Goal: Information Seeking & Learning: Check status

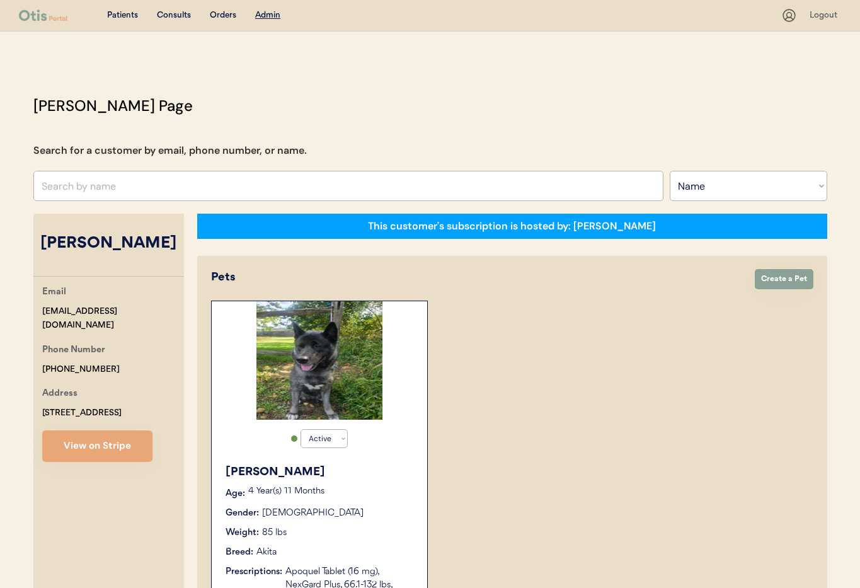
select select ""Name""
select select "true"
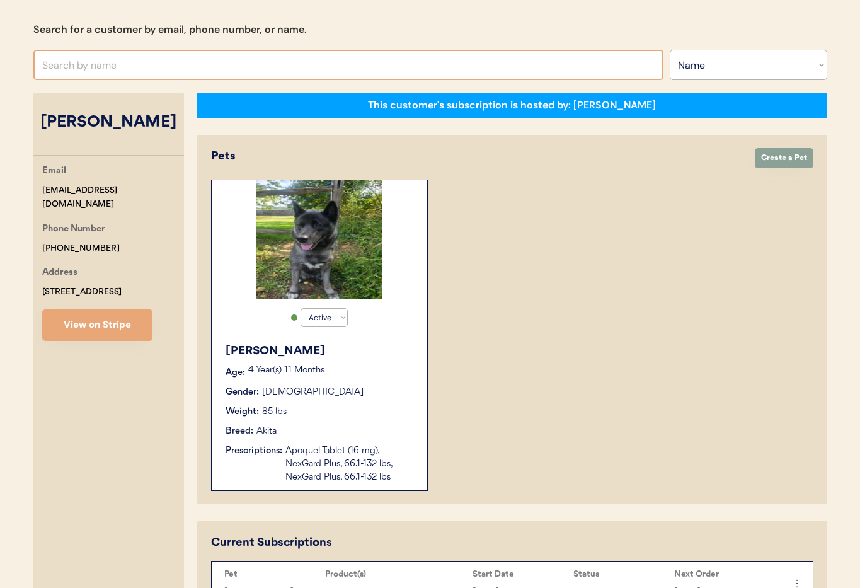
click at [170, 69] on input "text" at bounding box center [348, 65] width 630 height 30
type input "Yu"
type input "Yuka Inoue"
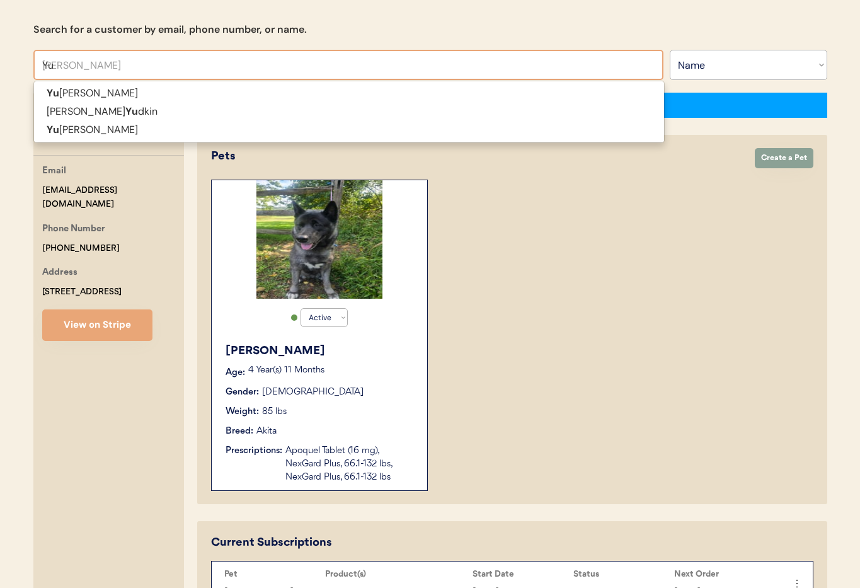
type input "Y"
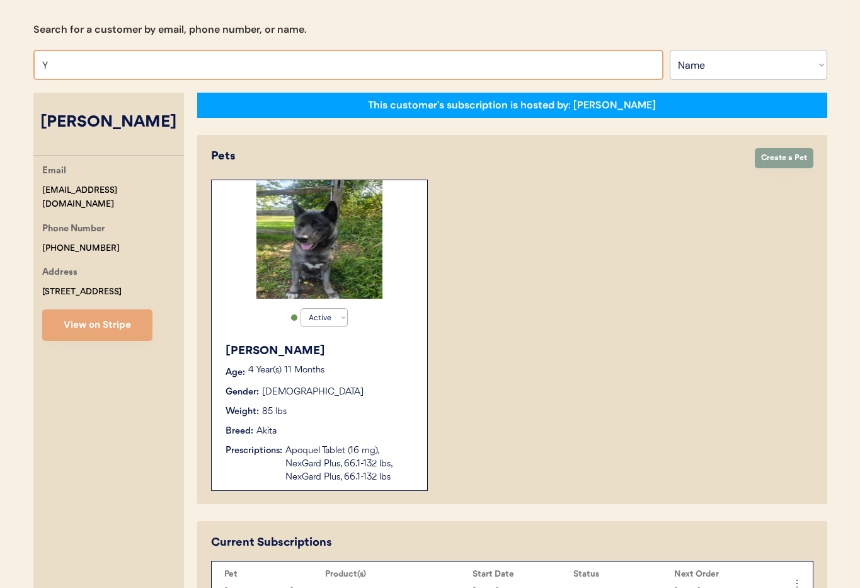
type input "Yu"
type input "Yuka Inoue"
type input "Yu"
type input "Yuka Inoue"
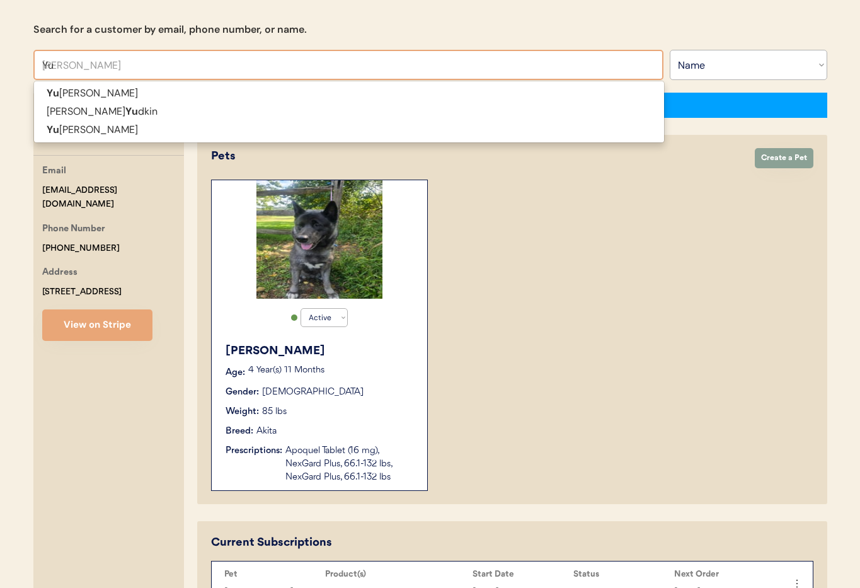
type input "Y"
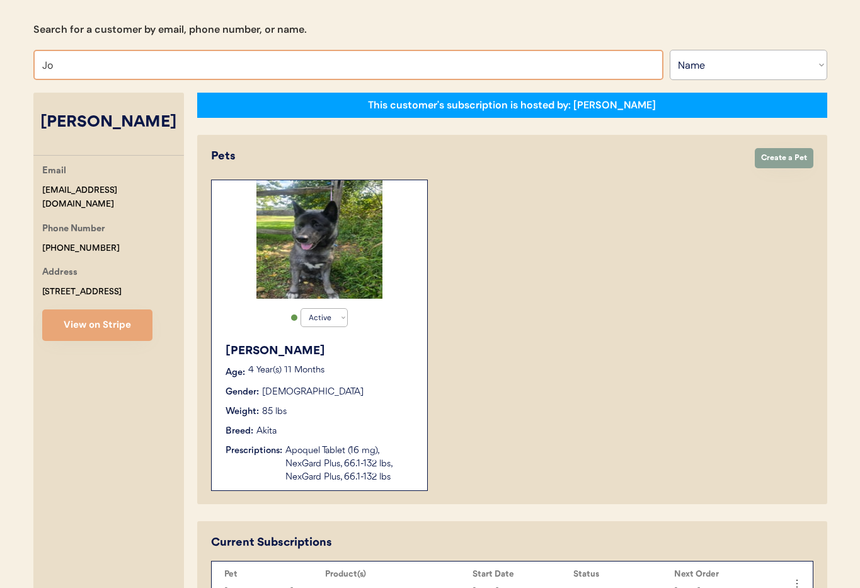
type input "Joh"
type input "John Welcome"
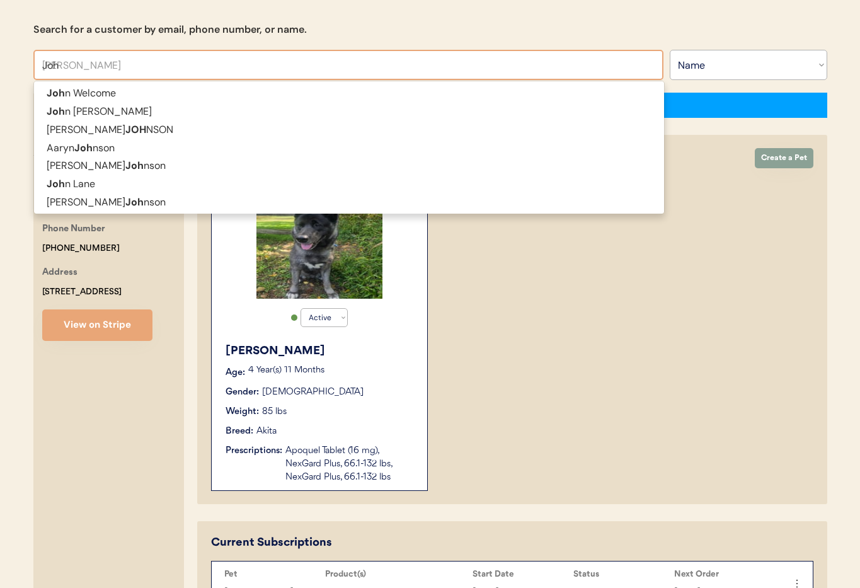
type input "John"
type input "Johnn"
type input "JohnnY W BOYETTE"
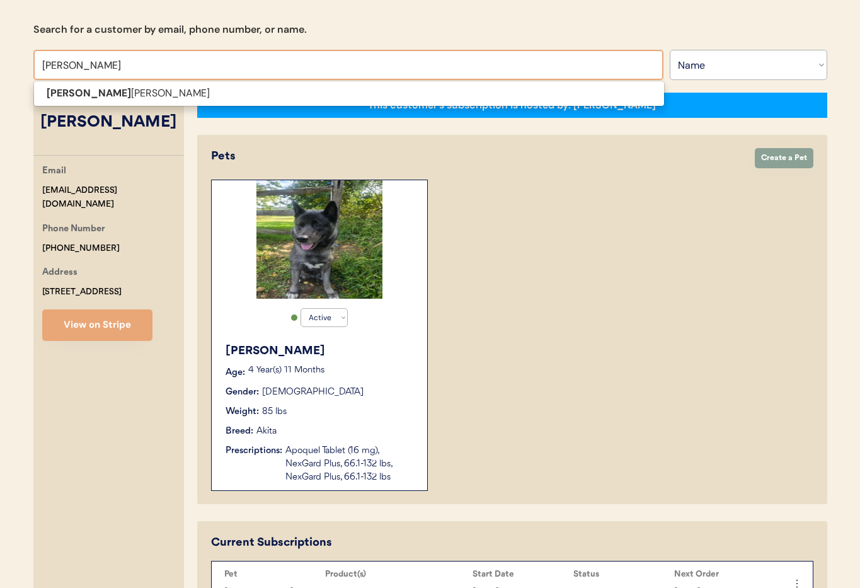
type input "Johnny"
type input "Johnny W BOYETTE"
type input "Johnny"
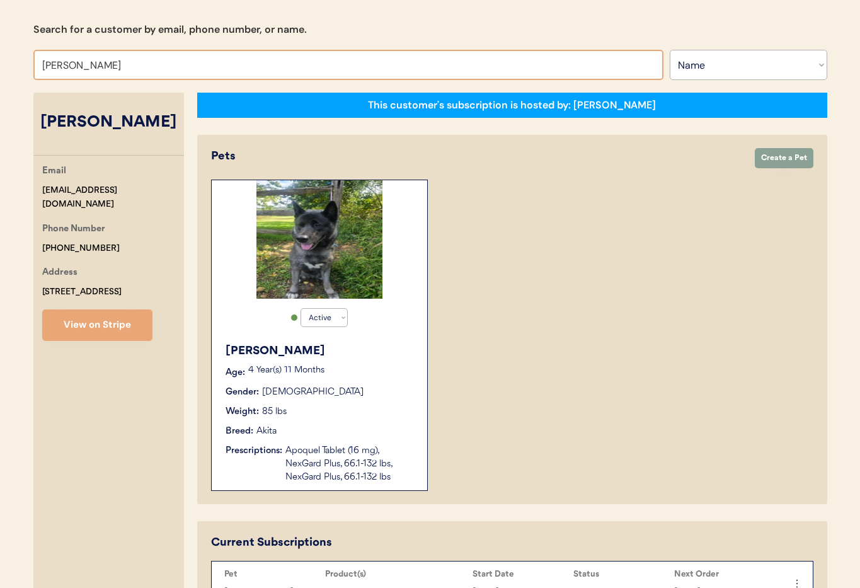
type input "Johnny"
type input "Johnny W BOYETTE"
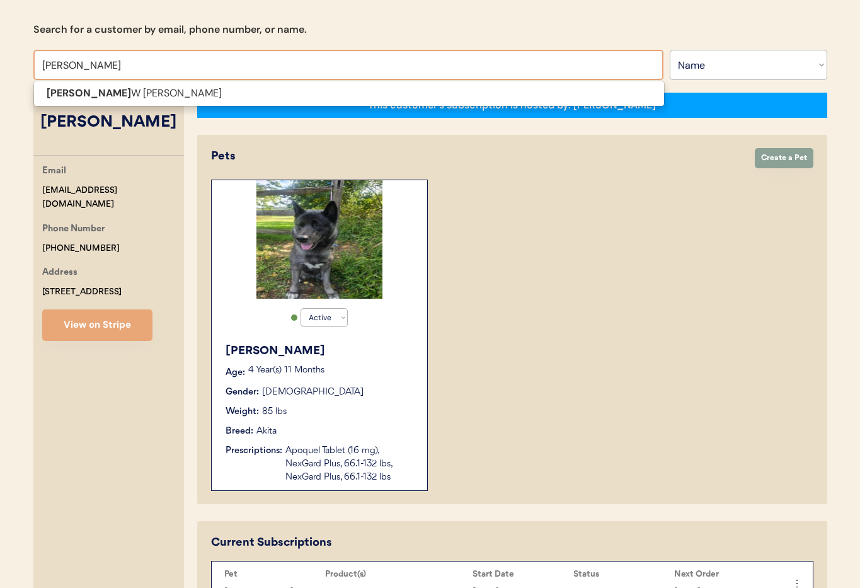
type input "Johnny"
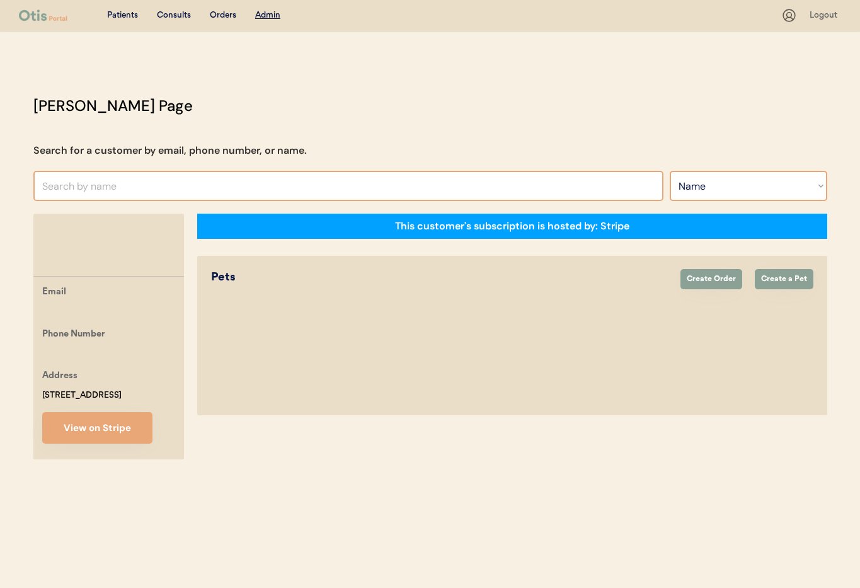
click at [728, 184] on select "Search By Name Email Phone Number" at bounding box center [749, 186] width 158 height 30
click at [670, 171] on select "Search By Name Email Phone Number" at bounding box center [749, 186] width 158 height 30
click at [733, 187] on select "Search By Name Email Phone Number" at bounding box center [749, 186] width 158 height 30
select select ""Email""
click at [670, 171] on select "Search By Name Email Phone Number" at bounding box center [749, 186] width 158 height 30
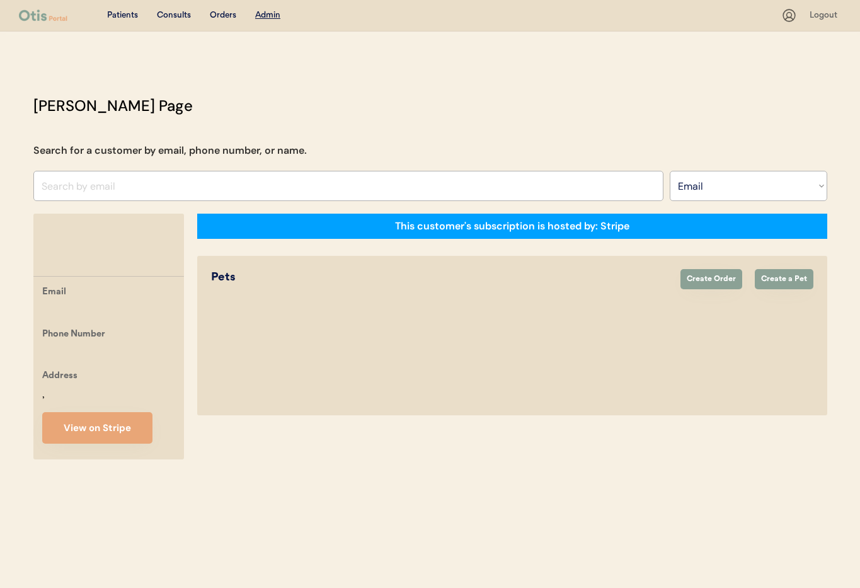
select select ""Email""
click at [109, 188] on input "input" at bounding box center [348, 186] width 630 height 30
paste input "jyuma993@gmail.com"
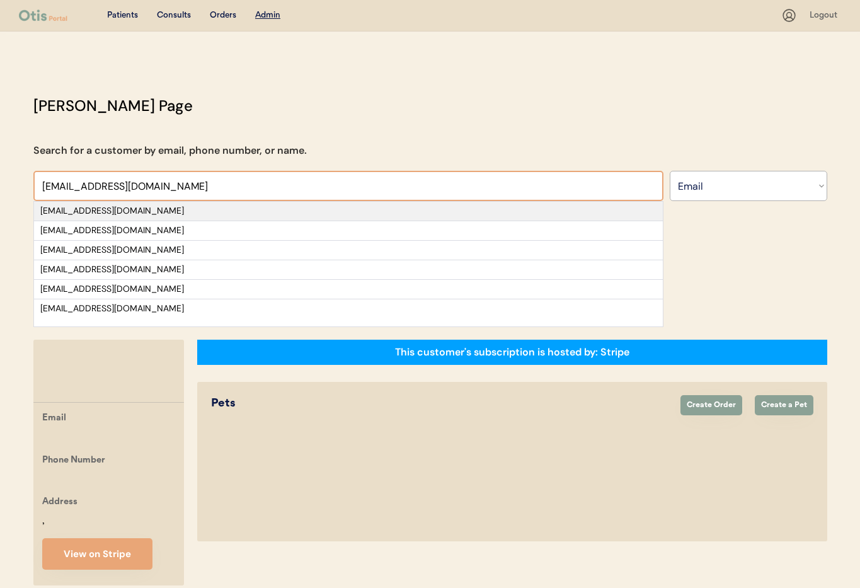
type input "jyuma993@gmail.com"
click at [158, 212] on div "jyuma993@gmail.com" at bounding box center [348, 211] width 616 height 13
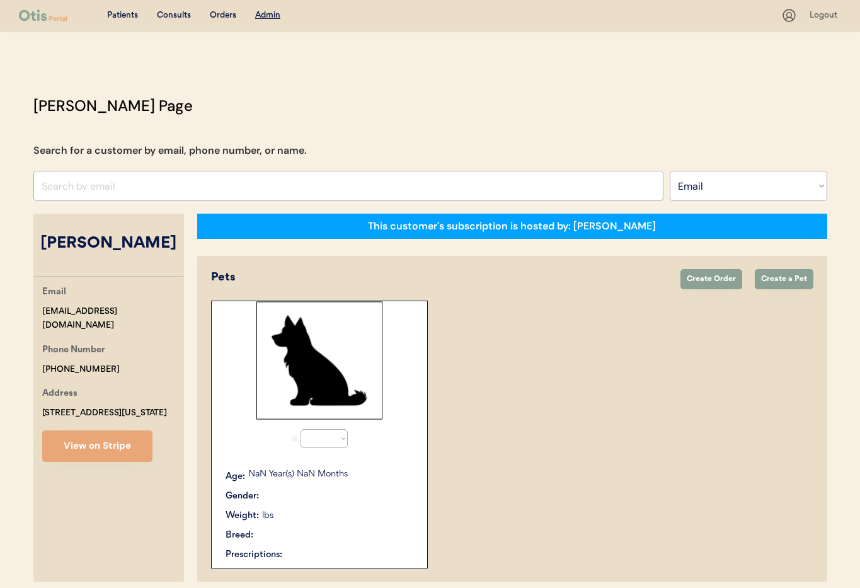
select select "true"
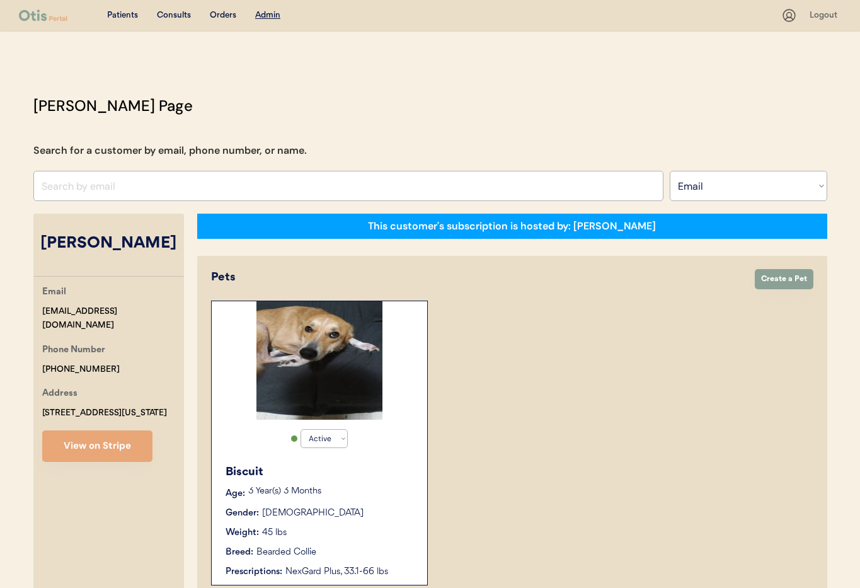
click at [275, 462] on div "Biscuit Age: 3 Year(s) 3 Months Gender: Female Weight: 45 lbs Breed: Bearded Co…" at bounding box center [319, 520] width 203 height 127
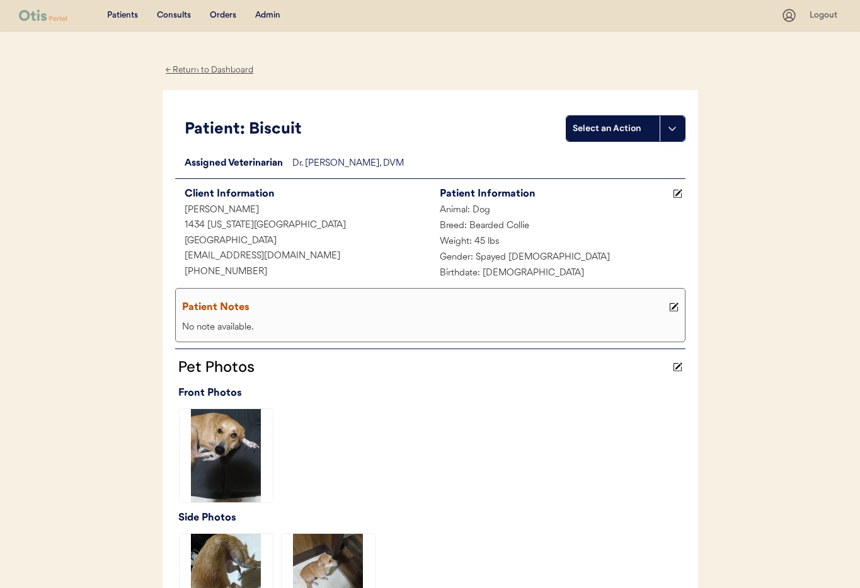
click at [201, 71] on div "← Return to Dashboard" at bounding box center [210, 70] width 95 height 14
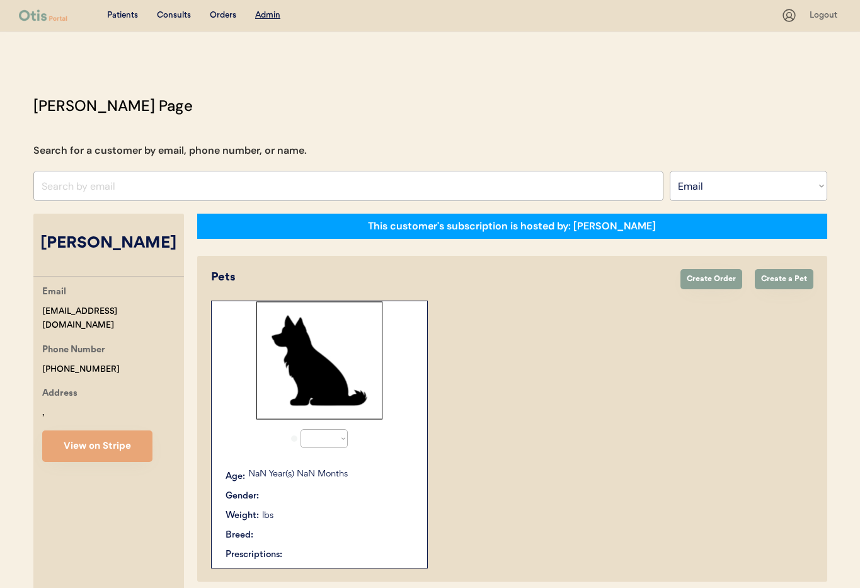
select select ""Email""
select select "true"
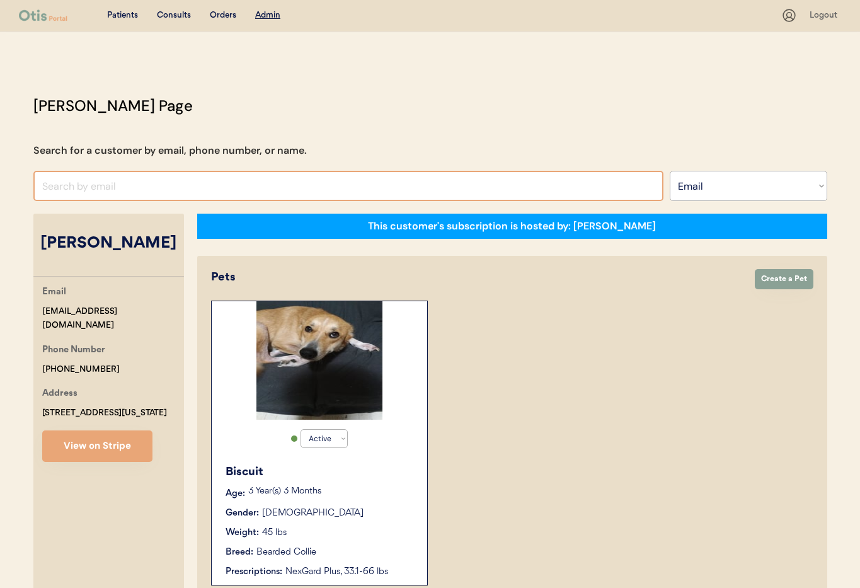
click at [103, 186] on input "input" at bounding box center [348, 186] width 630 height 30
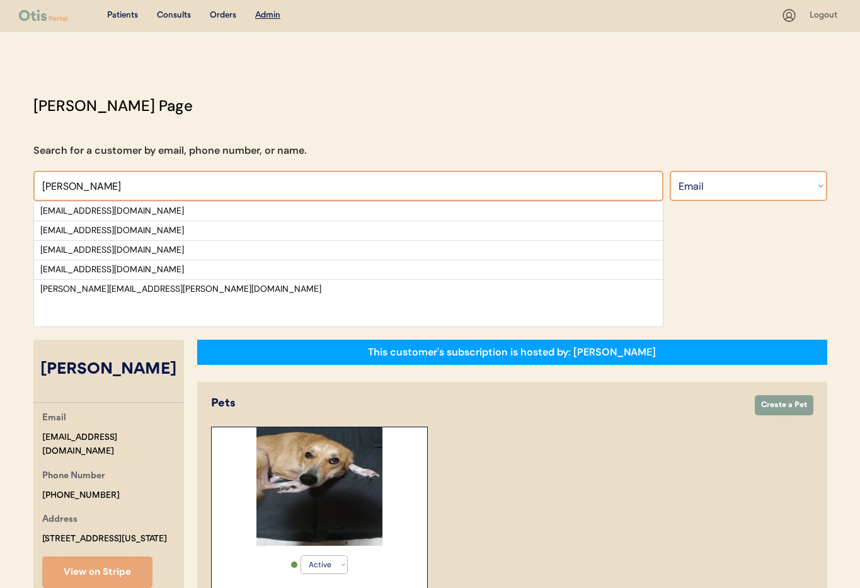
type input "scott"
click at [723, 189] on select "Search By Name Email Phone Number" at bounding box center [749, 186] width 158 height 30
select select ""Name""
click at [670, 171] on select "Search By Name Email Phone Number" at bounding box center [749, 186] width 158 height 30
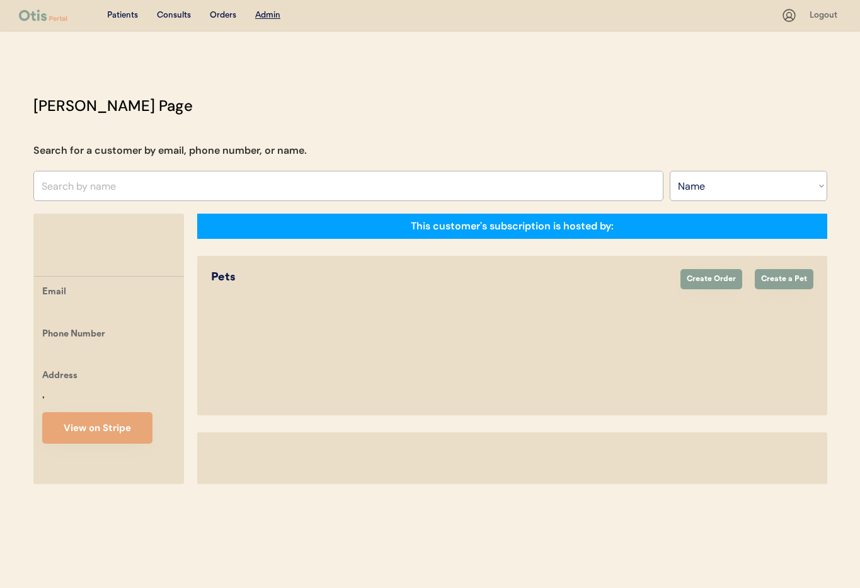
select select ""Name""
select select "true"
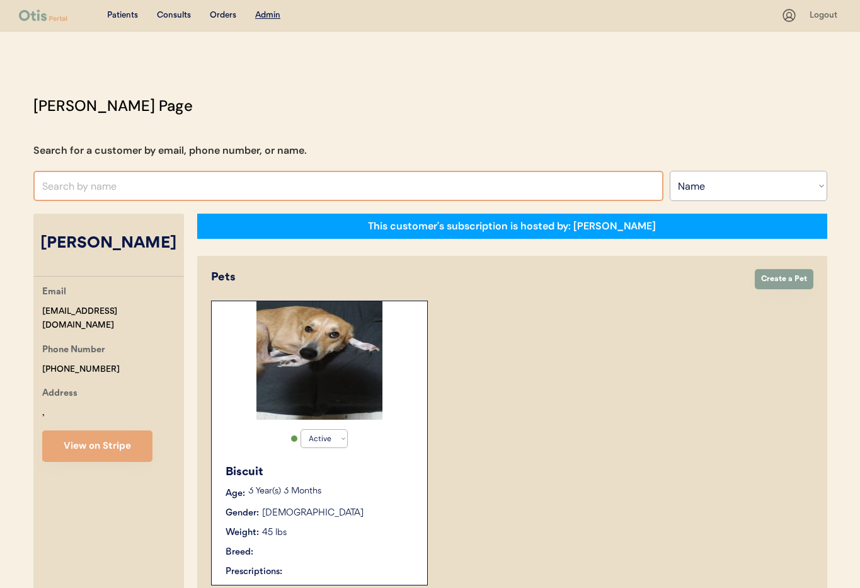
click at [142, 183] on input "text" at bounding box center [348, 186] width 630 height 30
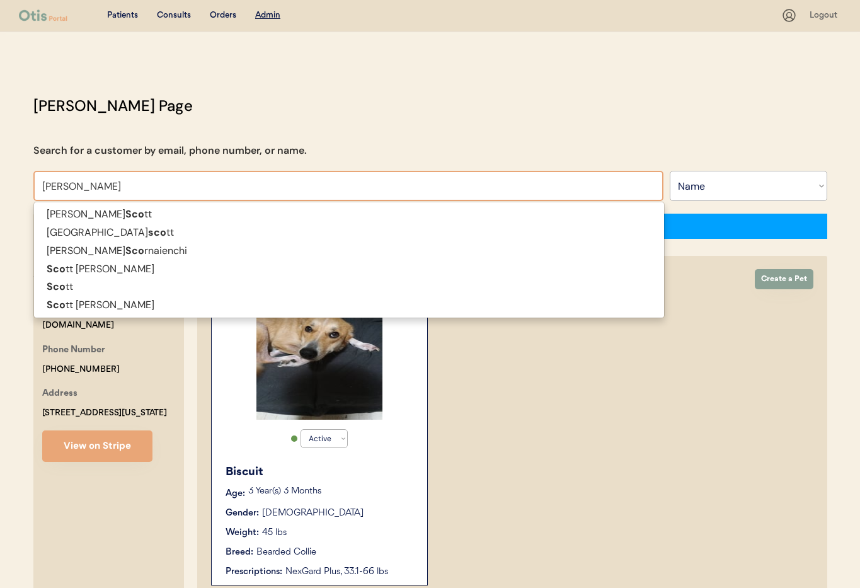
type input "scott hamel"
type input "scott hamelburg"
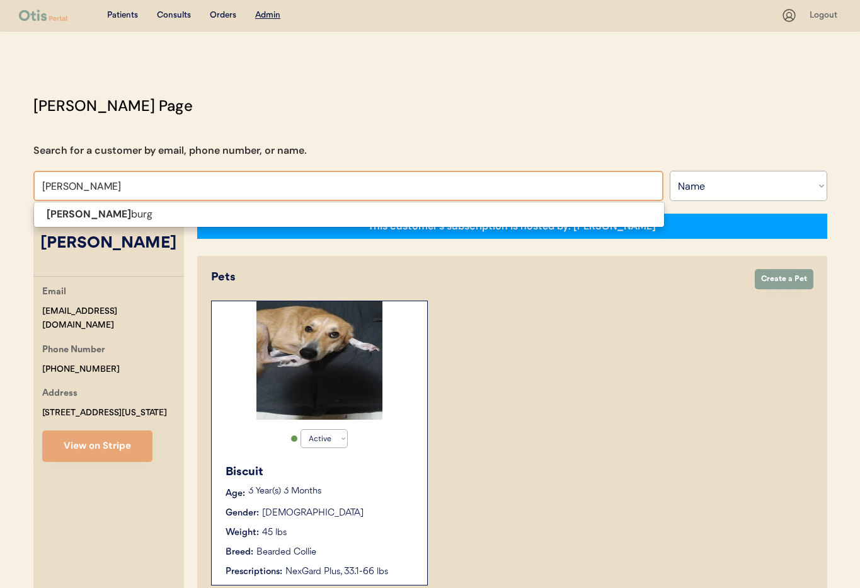
click at [154, 214] on p "Scott hamel burg" at bounding box center [349, 214] width 630 height 18
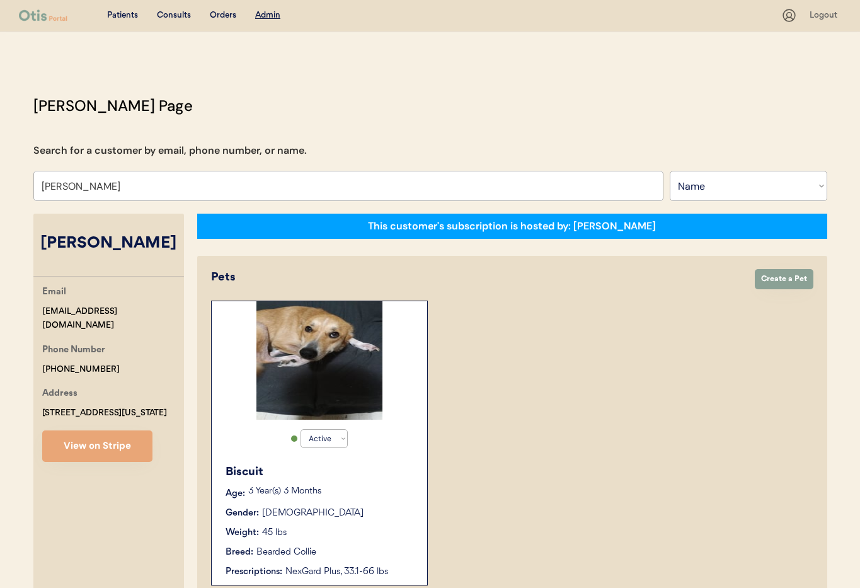
type input "Scott hamelburg"
click at [115, 212] on div "Otis Admin Page Search for a customer by email, phone number, or name. Scott ha…" at bounding box center [430, 462] width 819 height 735
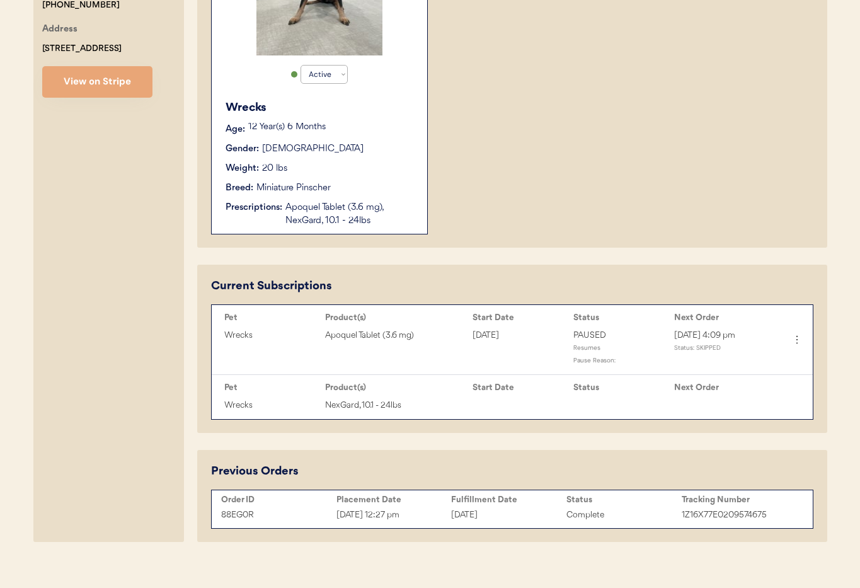
scroll to position [401, 0]
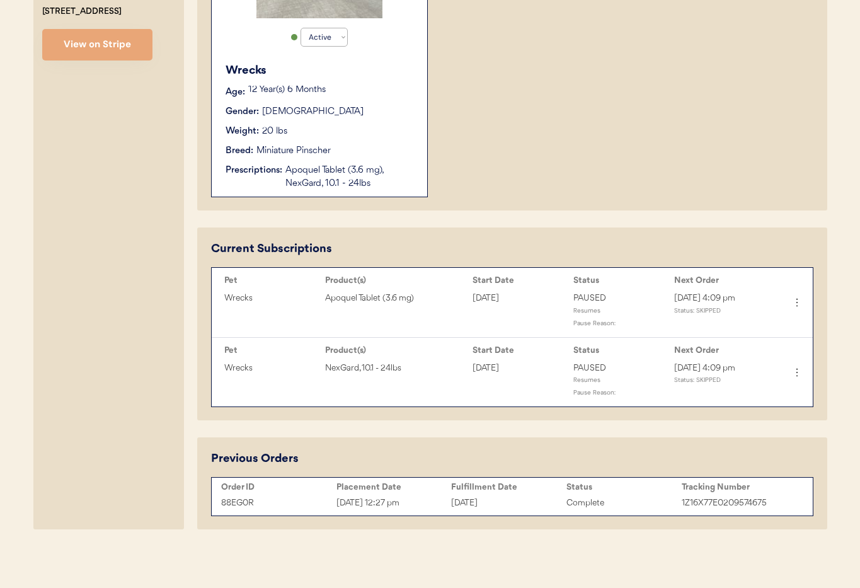
click at [248, 179] on div "Prescriptions: Apoquel Tablet (3.6 mg), NexGard, 10.1 - 24lbs" at bounding box center [320, 177] width 189 height 26
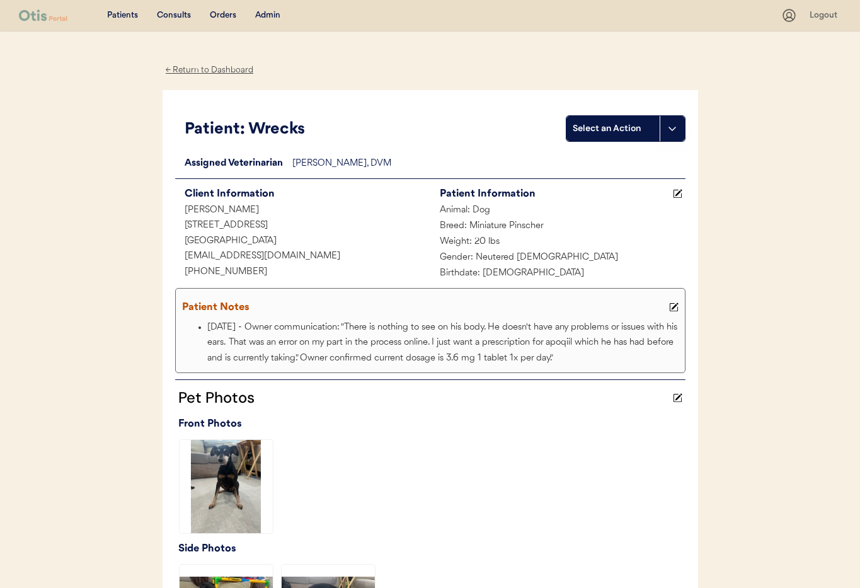
click at [196, 67] on div "← Return to Dashboard" at bounding box center [210, 70] width 95 height 14
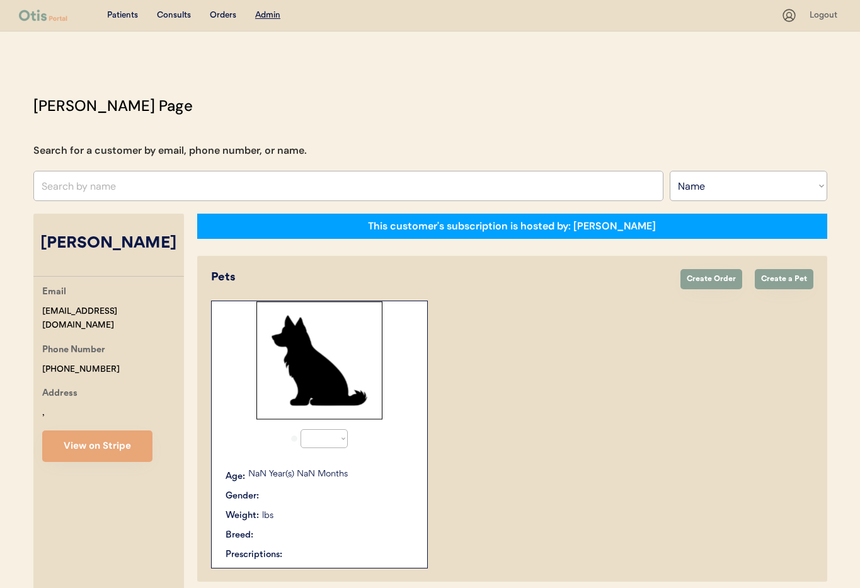
select select ""Name""
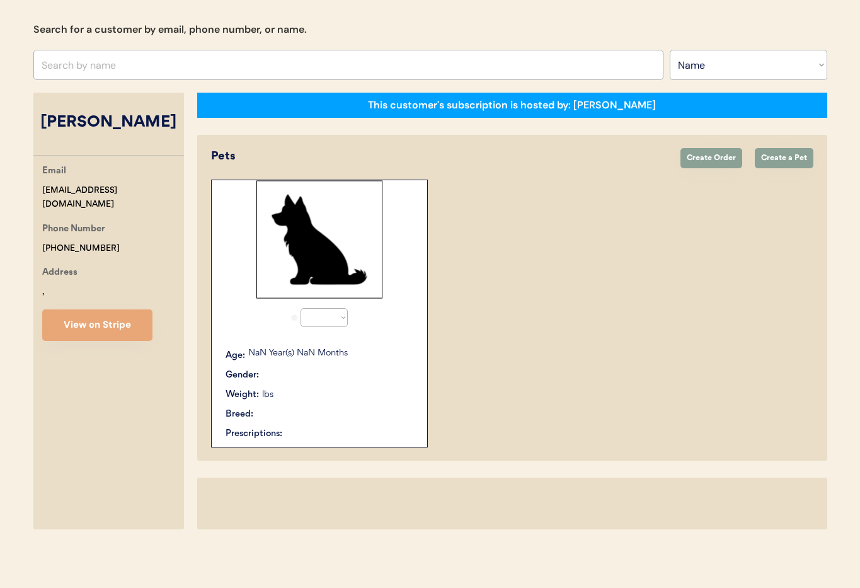
select select "true"
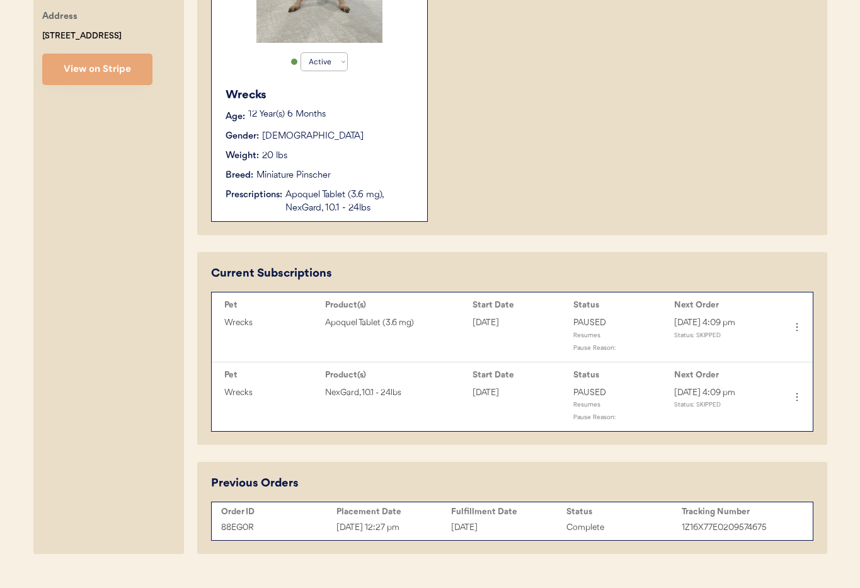
scroll to position [378, 0]
click at [507, 519] on div "August 26, 2025" at bounding box center [508, 526] width 115 height 14
click at [490, 519] on div "August 26, 2025" at bounding box center [508, 526] width 115 height 14
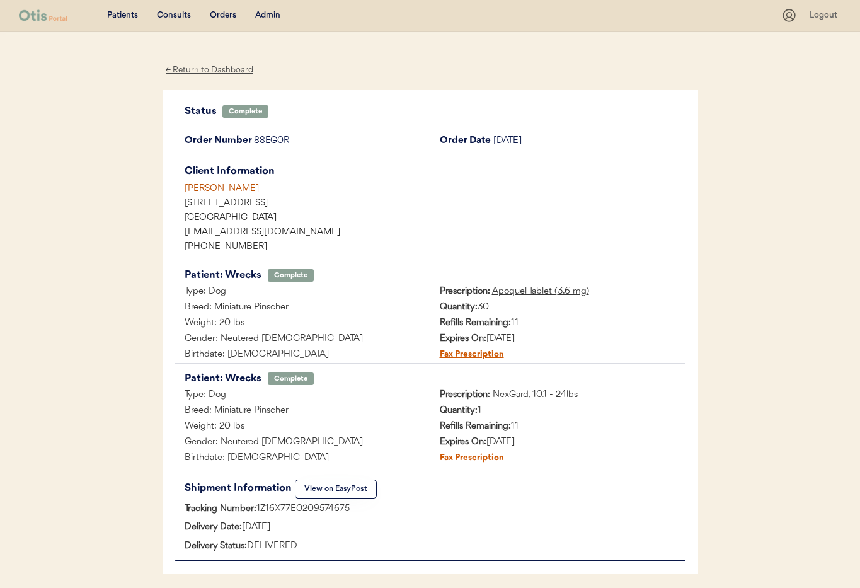
click at [224, 71] on div "← Return to Dashboard" at bounding box center [210, 70] width 95 height 14
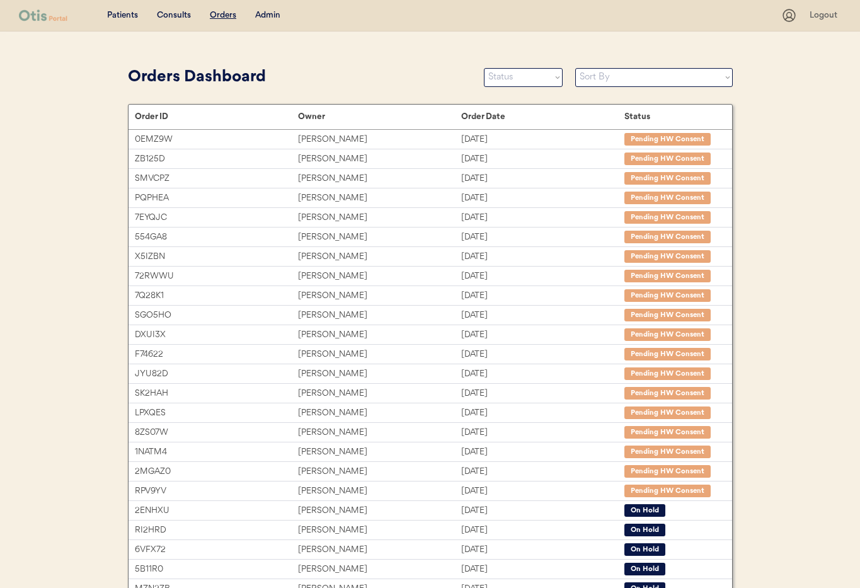
click at [263, 17] on div "Admin" at bounding box center [267, 15] width 25 height 13
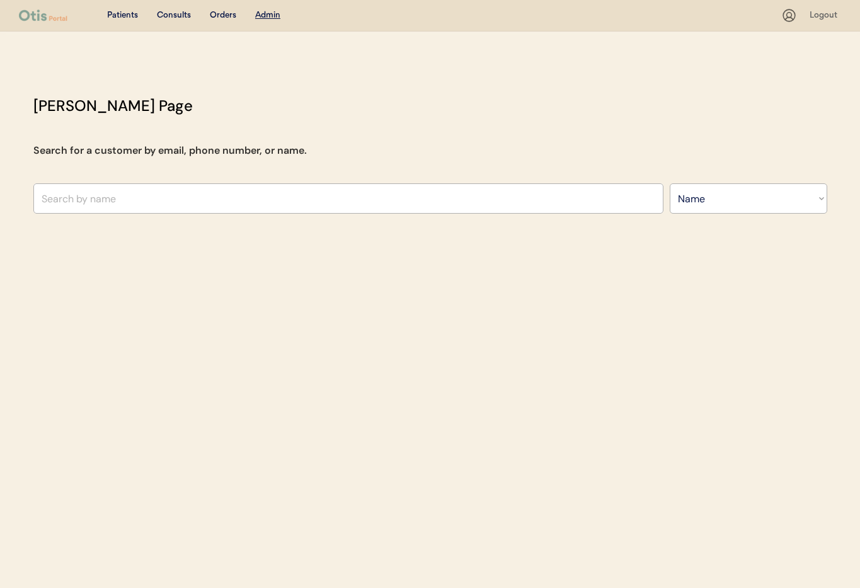
select select ""Name""
click at [195, 200] on input "text" at bounding box center [348, 198] width 630 height 30
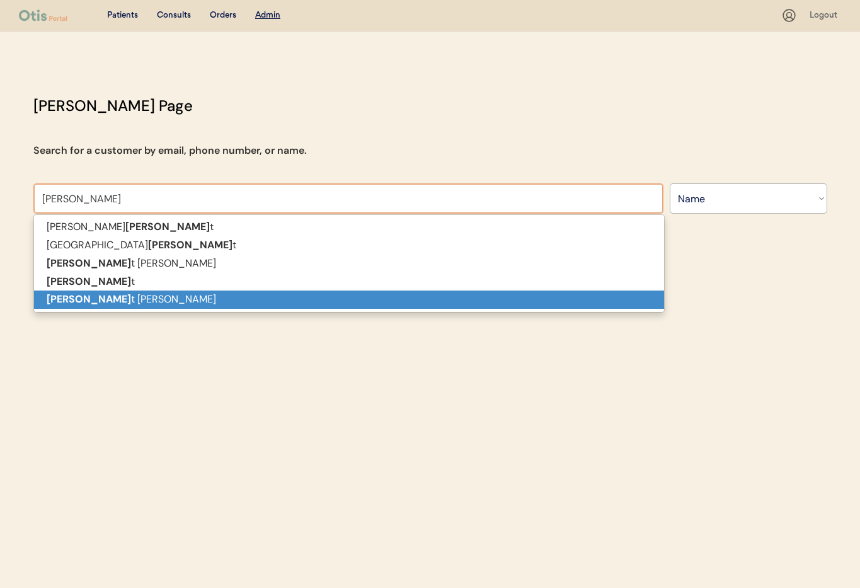
click at [150, 297] on p "[PERSON_NAME]" at bounding box center [349, 299] width 630 height 18
type input "[PERSON_NAME]"
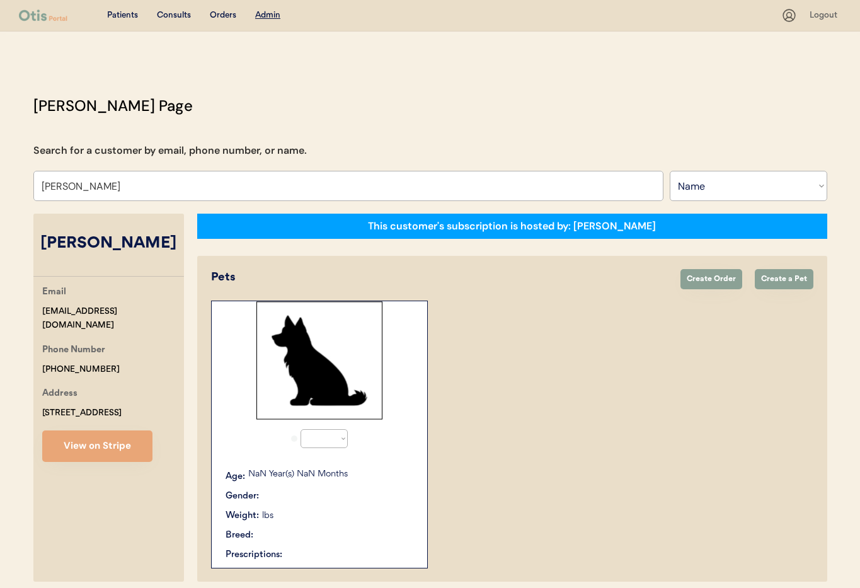
select select "true"
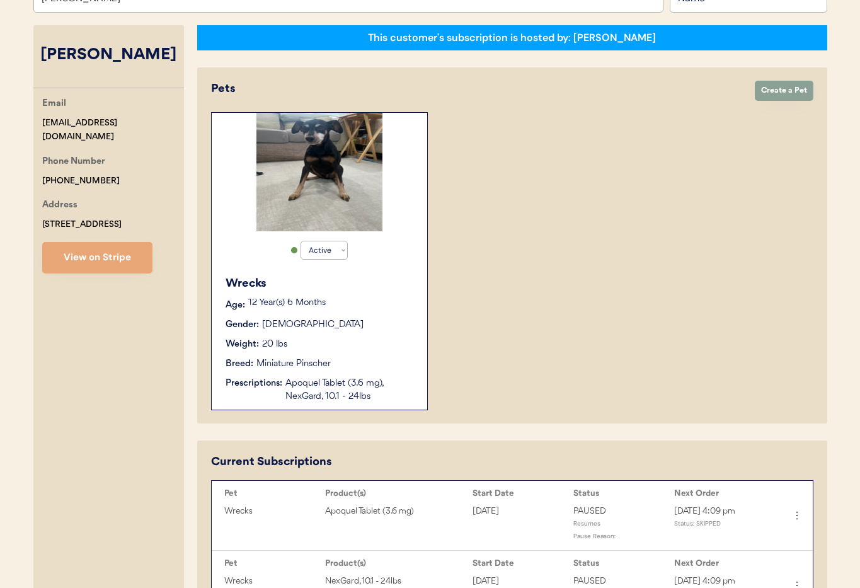
scroll to position [210, 0]
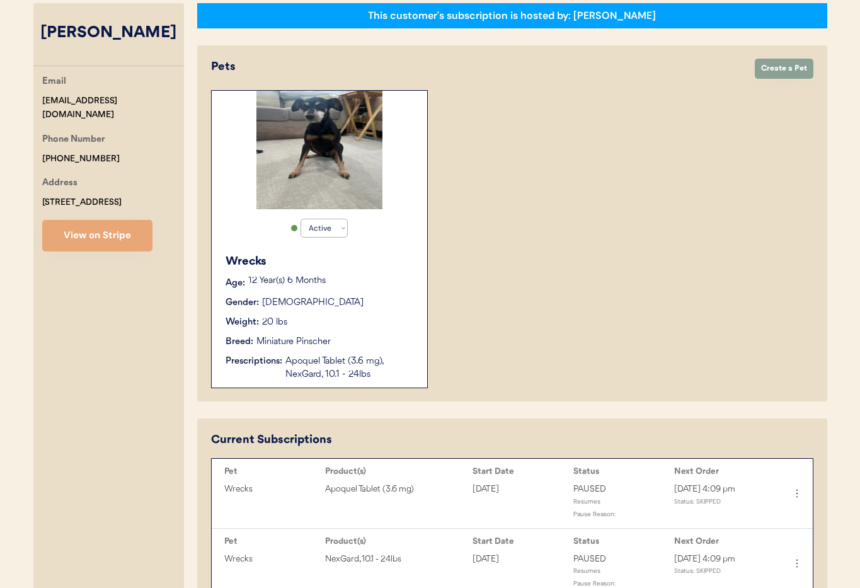
type input "Scott hamelburg"
click at [348, 334] on div "Wrecks Age: 12 Year(s) 6 Months Gender: Male Weight: 20 lbs Breed: Miniature Pi…" at bounding box center [319, 317] width 203 height 141
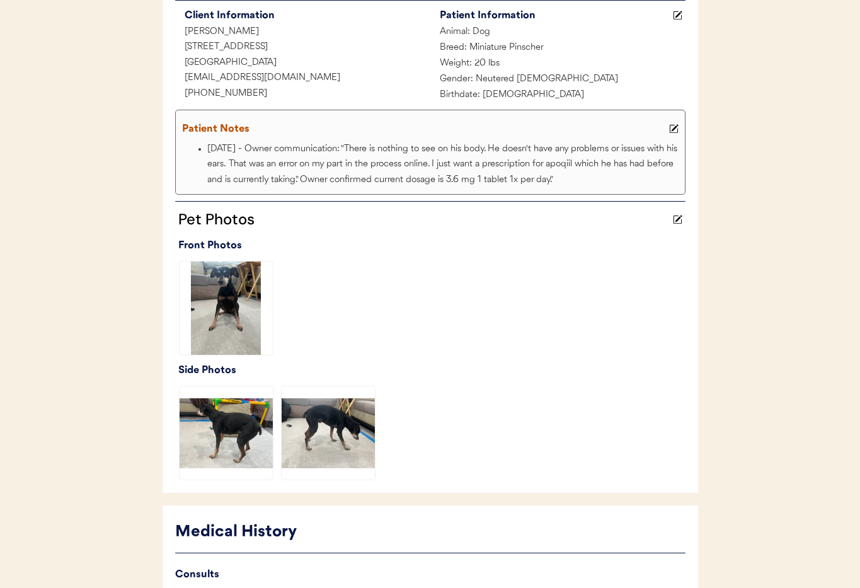
scroll to position [398, 0]
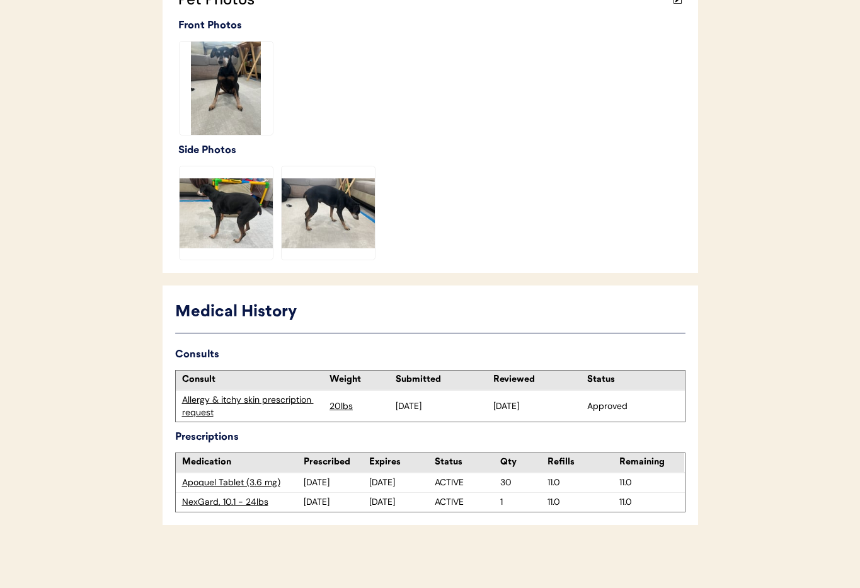
click at [233, 483] on div "Apoquel Tablet (3.6 mg)" at bounding box center [243, 482] width 122 height 13
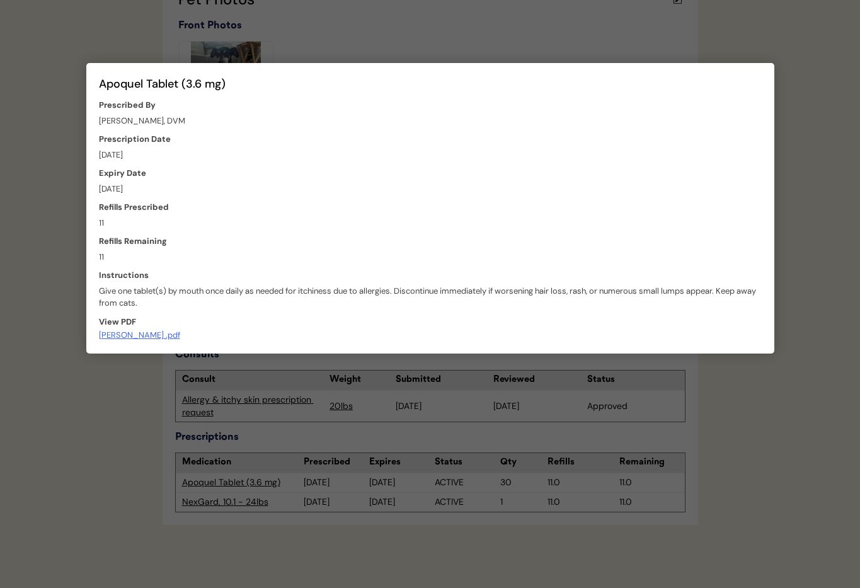
click at [812, 427] on div at bounding box center [430, 294] width 860 height 588
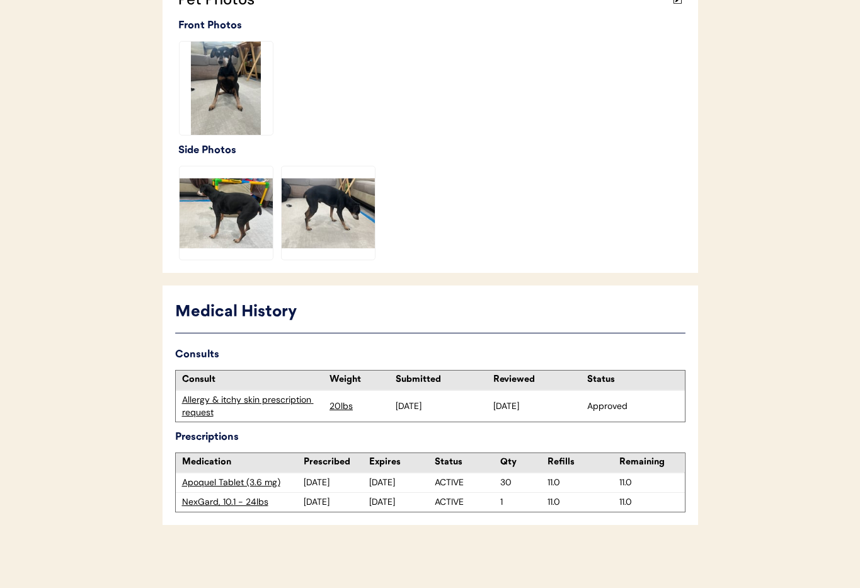
click at [243, 483] on div "Apoquel Tablet (3.6 mg)" at bounding box center [243, 482] width 122 height 13
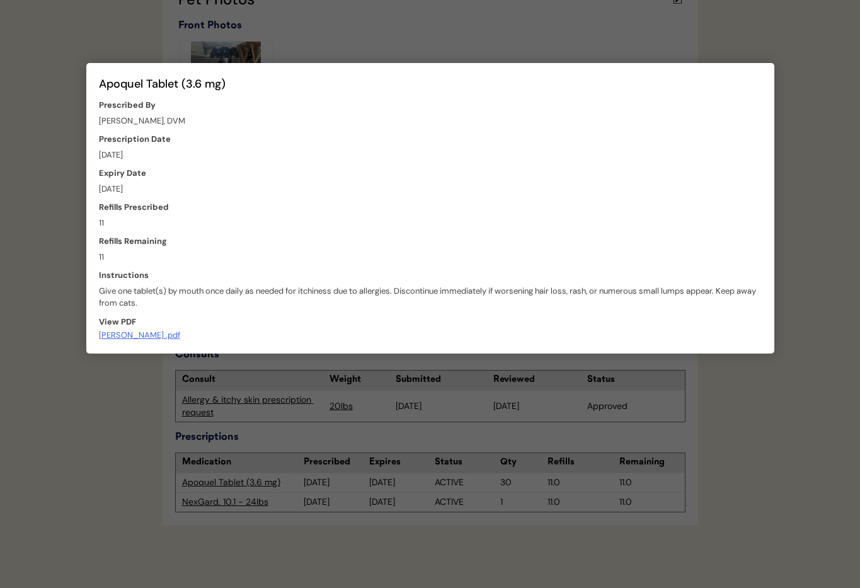
click at [434, 43] on div at bounding box center [430, 294] width 860 height 588
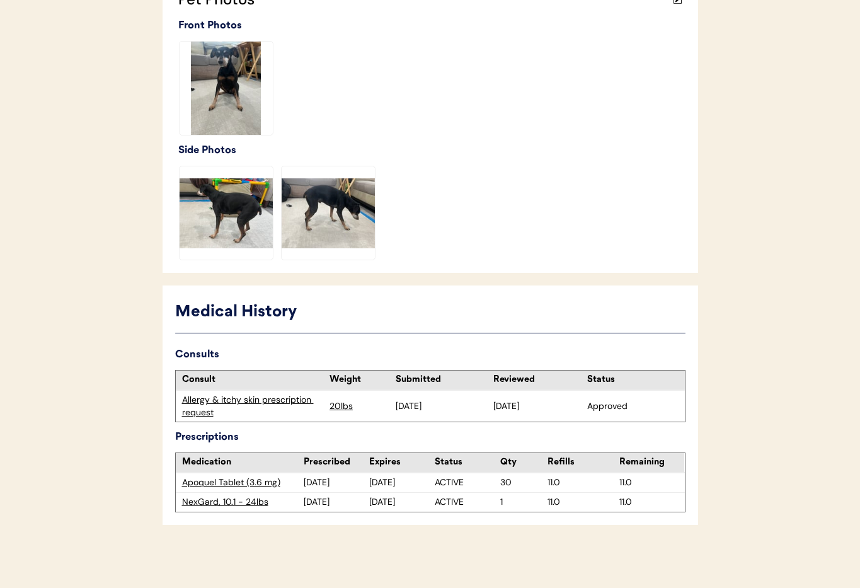
scroll to position [0, 0]
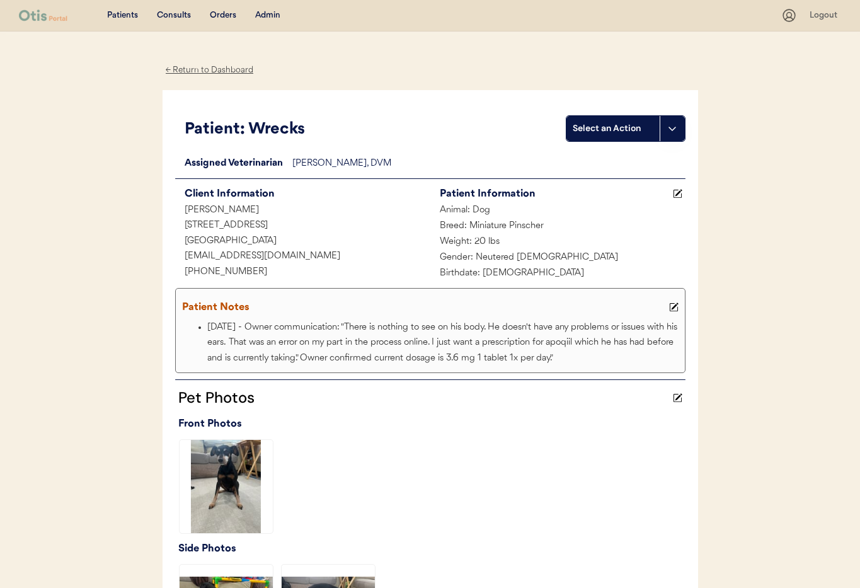
click at [260, 15] on div "Admin" at bounding box center [267, 15] width 25 height 13
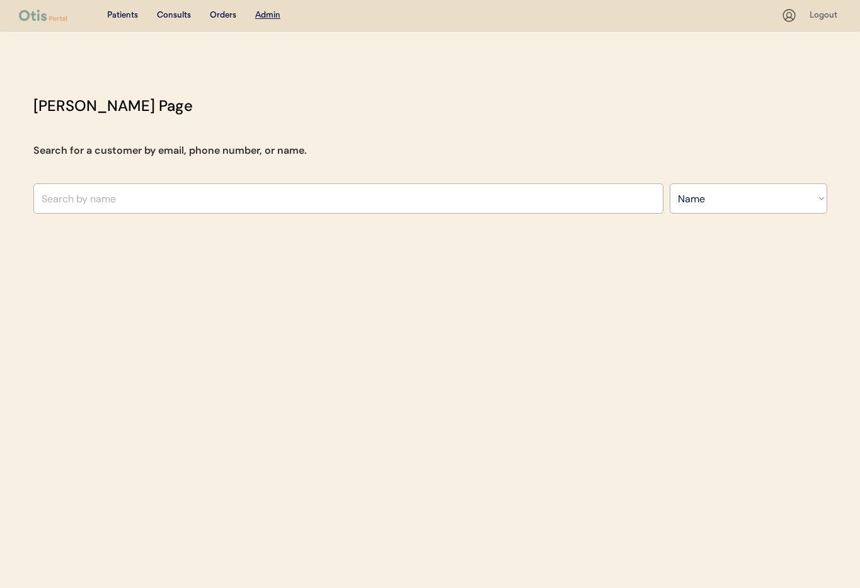
select select ""Name""
click at [161, 200] on input "text" at bounding box center [348, 198] width 630 height 30
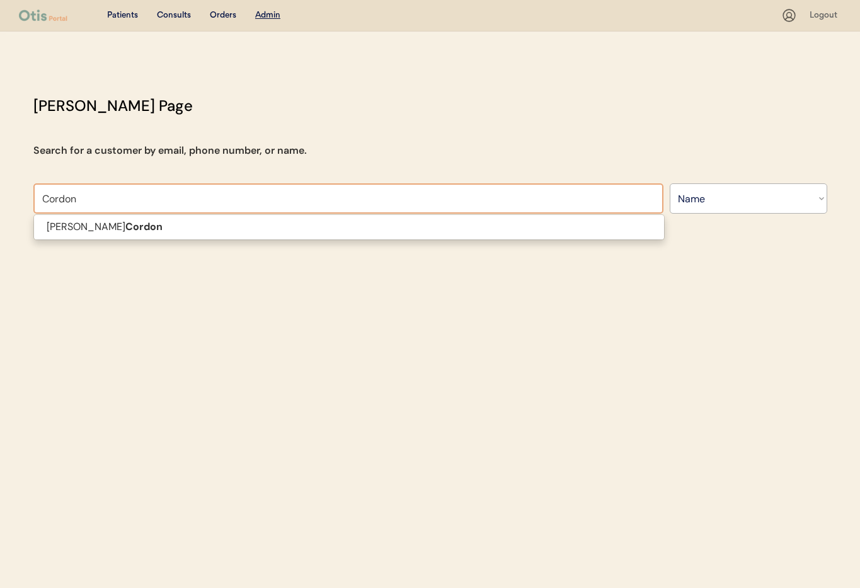
click at [43, 199] on input "Cordon" at bounding box center [348, 198] width 630 height 30
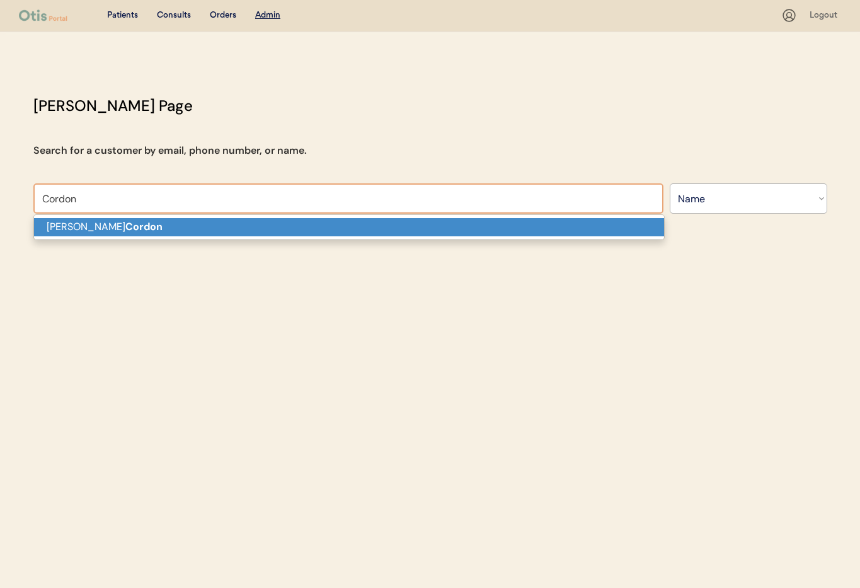
click at [125, 222] on strong "Cordon" at bounding box center [143, 226] width 37 height 13
type input "Maria Cordon"
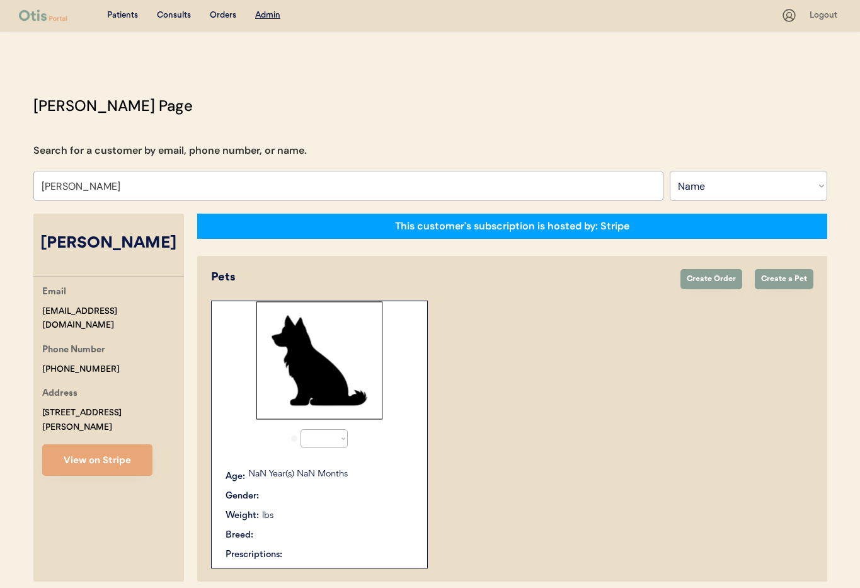
select select "true"
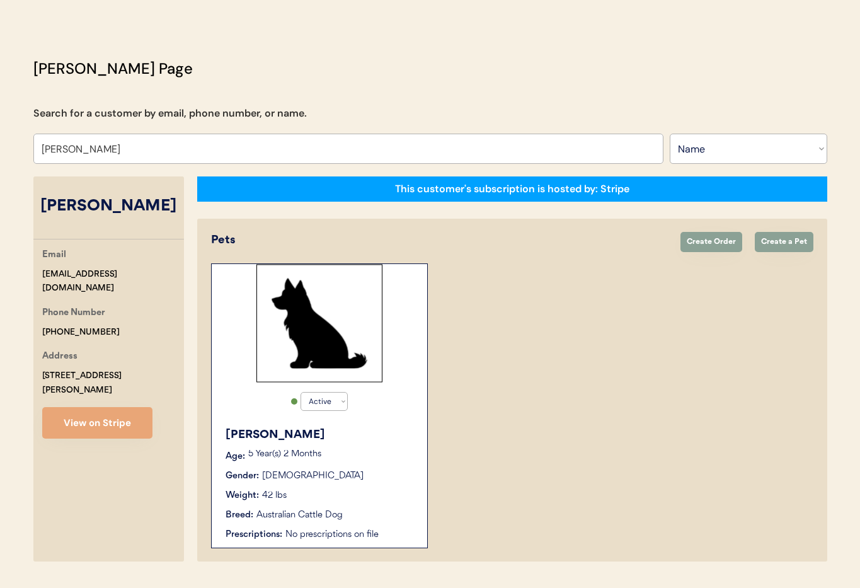
scroll to position [69, 0]
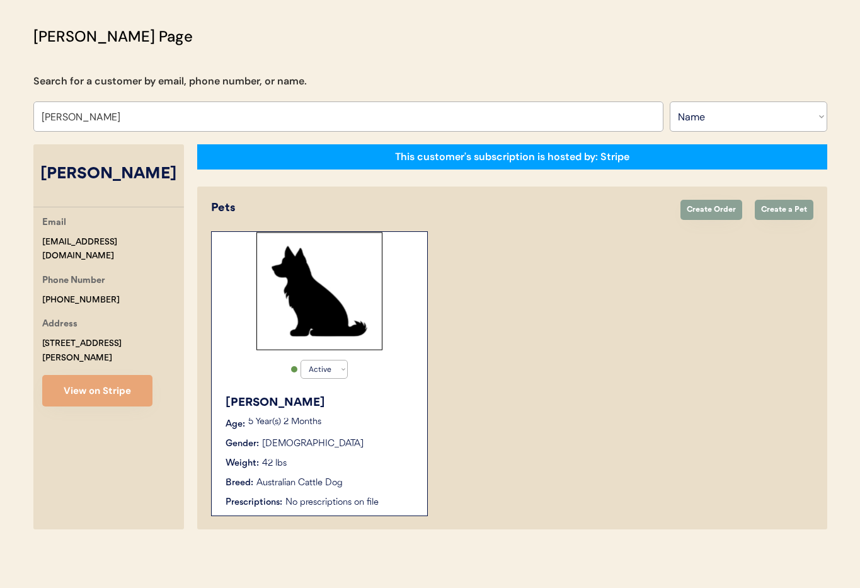
type input "Maria Cordon"
click at [376, 420] on p "5 Year(s) 2 Months" at bounding box center [331, 422] width 166 height 9
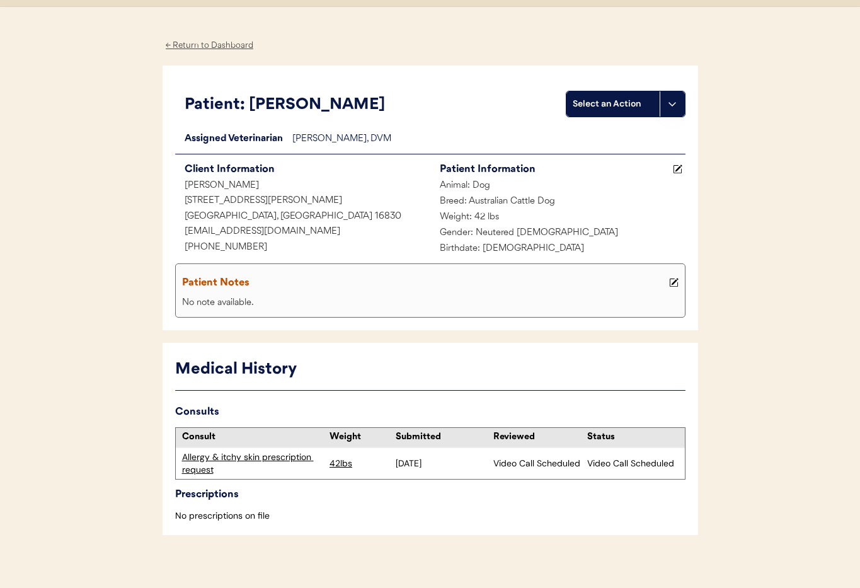
scroll to position [35, 0]
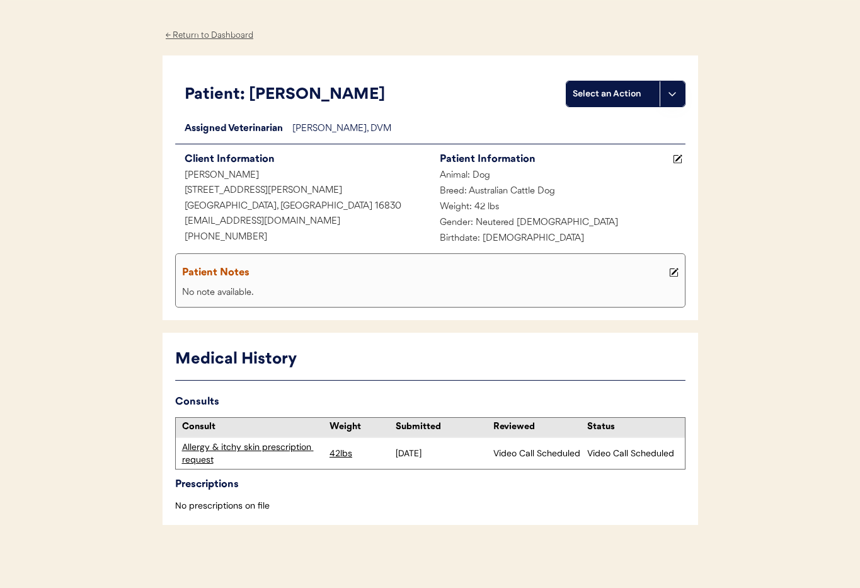
click at [250, 447] on div "Allergy & itchy skin prescription request" at bounding box center [253, 453] width 142 height 25
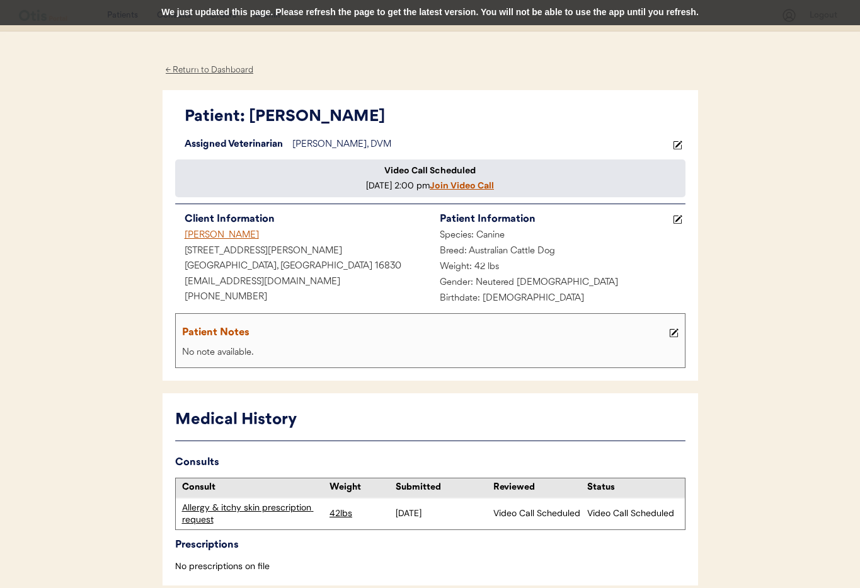
click at [202, 71] on div "← Return to Dashboard" at bounding box center [210, 70] width 95 height 14
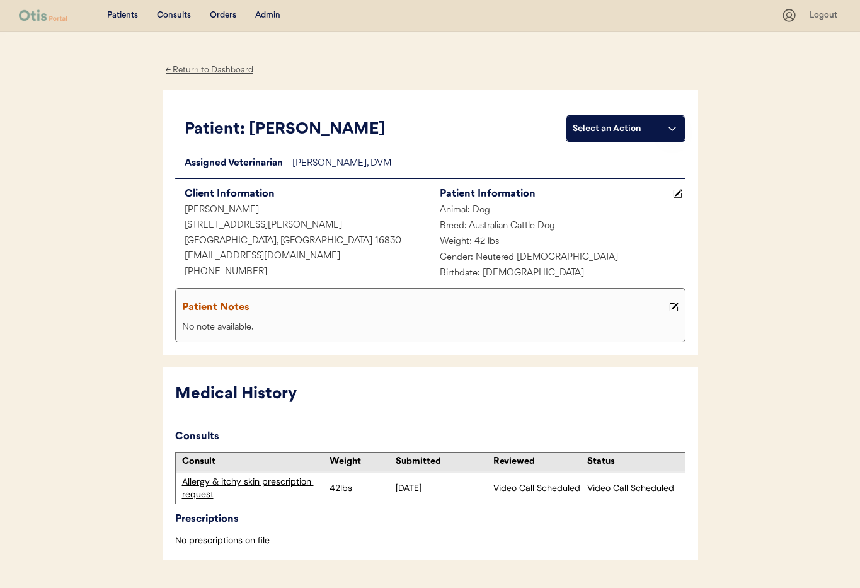
click at [173, 19] on div "Consults" at bounding box center [174, 15] width 34 height 13
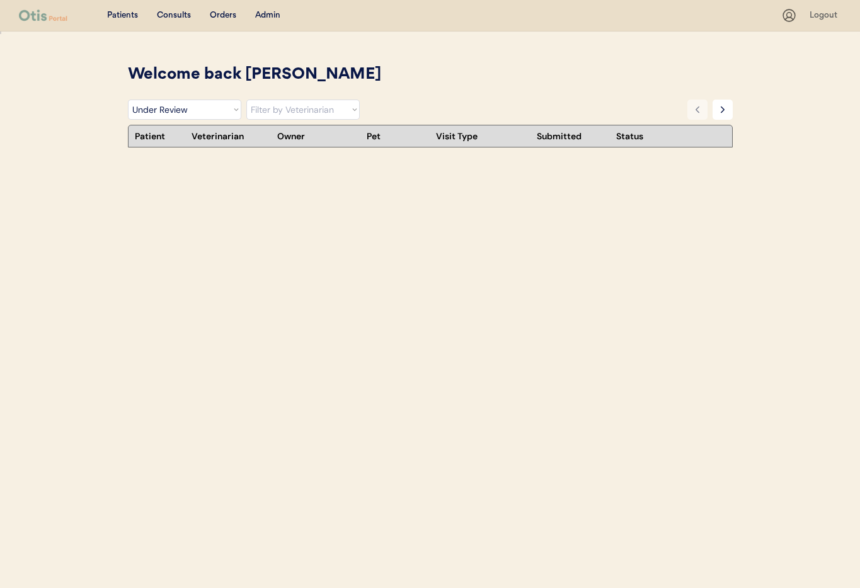
select select ""under_review""
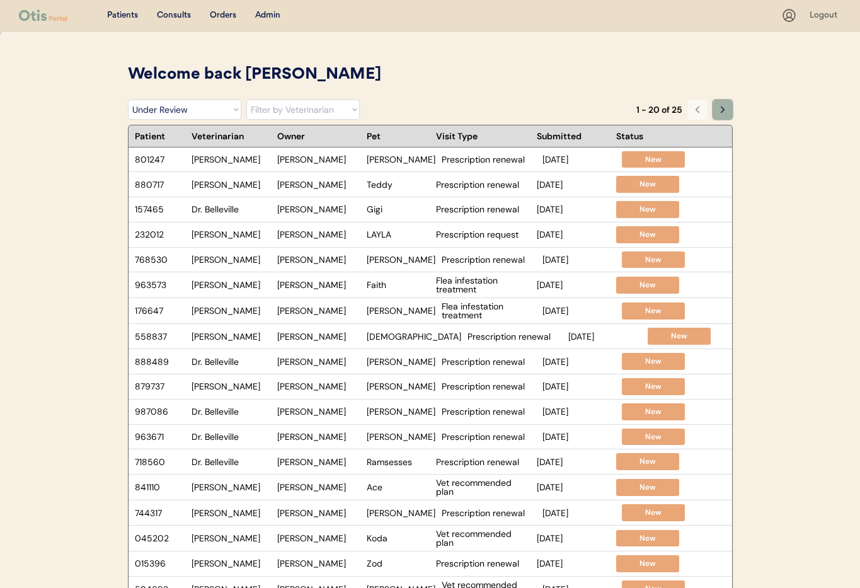
drag, startPoint x: 722, startPoint y: 114, endPoint x: 718, endPoint y: 122, distance: 9.3
click at [721, 115] on button at bounding box center [723, 110] width 20 height 20
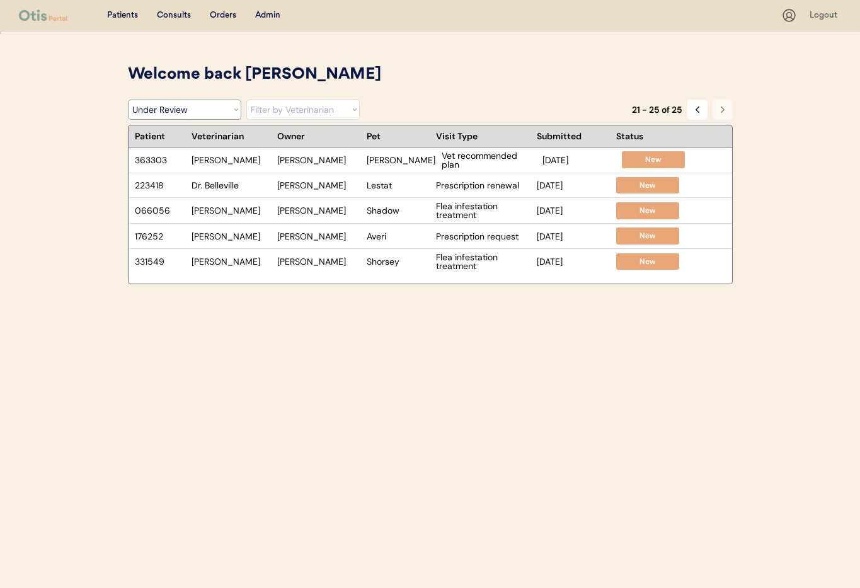
click at [195, 113] on select "Filter by Status Pending Photos Under Review Pending Video Call Video Call Sche…" at bounding box center [184, 110] width 113 height 20
click at [295, 111] on select "Filter by Veterinarian Dr. Erin Belleville, DVM Dr. Scott Perry, DVM Dr. Jamie …" at bounding box center [302, 110] width 113 height 20
click at [246, 100] on select "Filter by Veterinarian Dr. Erin Belleville, DVM Dr. Scott Perry, DVM Dr. Jamie …" at bounding box center [302, 110] width 113 height 20
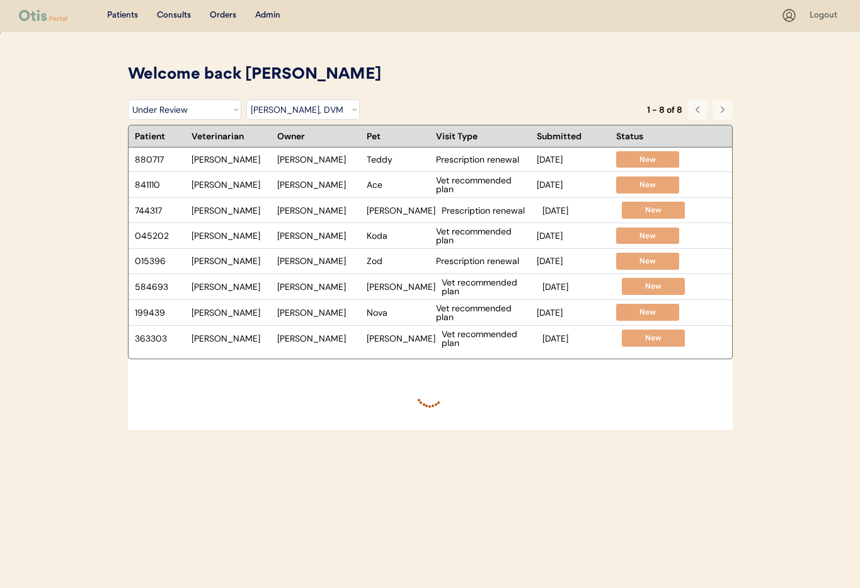
click at [187, 112] on select "Filter by Status Pending Photos Under Review Pending Video Call Video Call Sche…" at bounding box center [184, 110] width 113 height 20
click at [270, 112] on select "Filter by Veterinarian Dr. Erin Belleville, DVM Dr. Scott Perry, DVM Dr. Jamie …" at bounding box center [302, 110] width 113 height 20
select select ""BLANK_1427118194589""
click at [246, 100] on select "Filter by Veterinarian Dr. Erin Belleville, DVM Dr. Scott Perry, DVM Dr. Jamie …" at bounding box center [302, 110] width 113 height 20
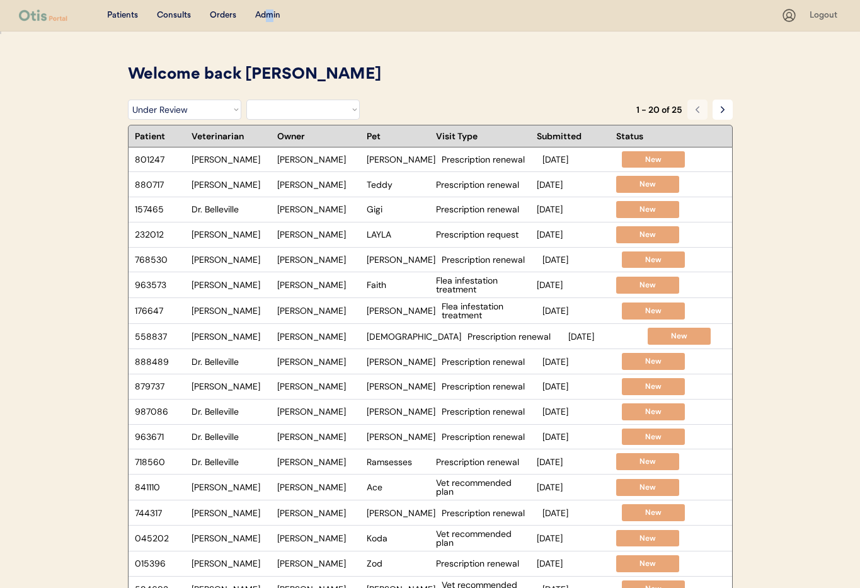
click at [270, 18] on div "Admin" at bounding box center [267, 15] width 25 height 13
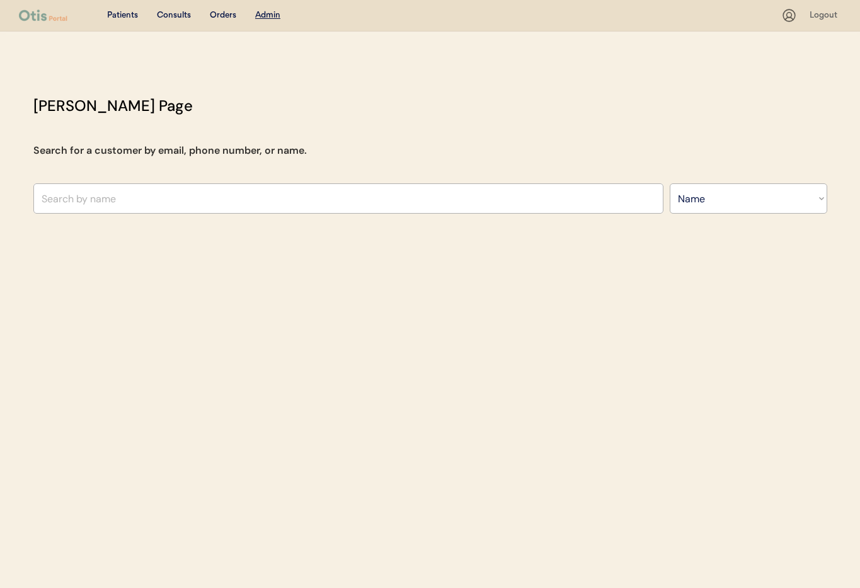
select select ""Name""
